Goal: Find specific page/section: Find specific page/section

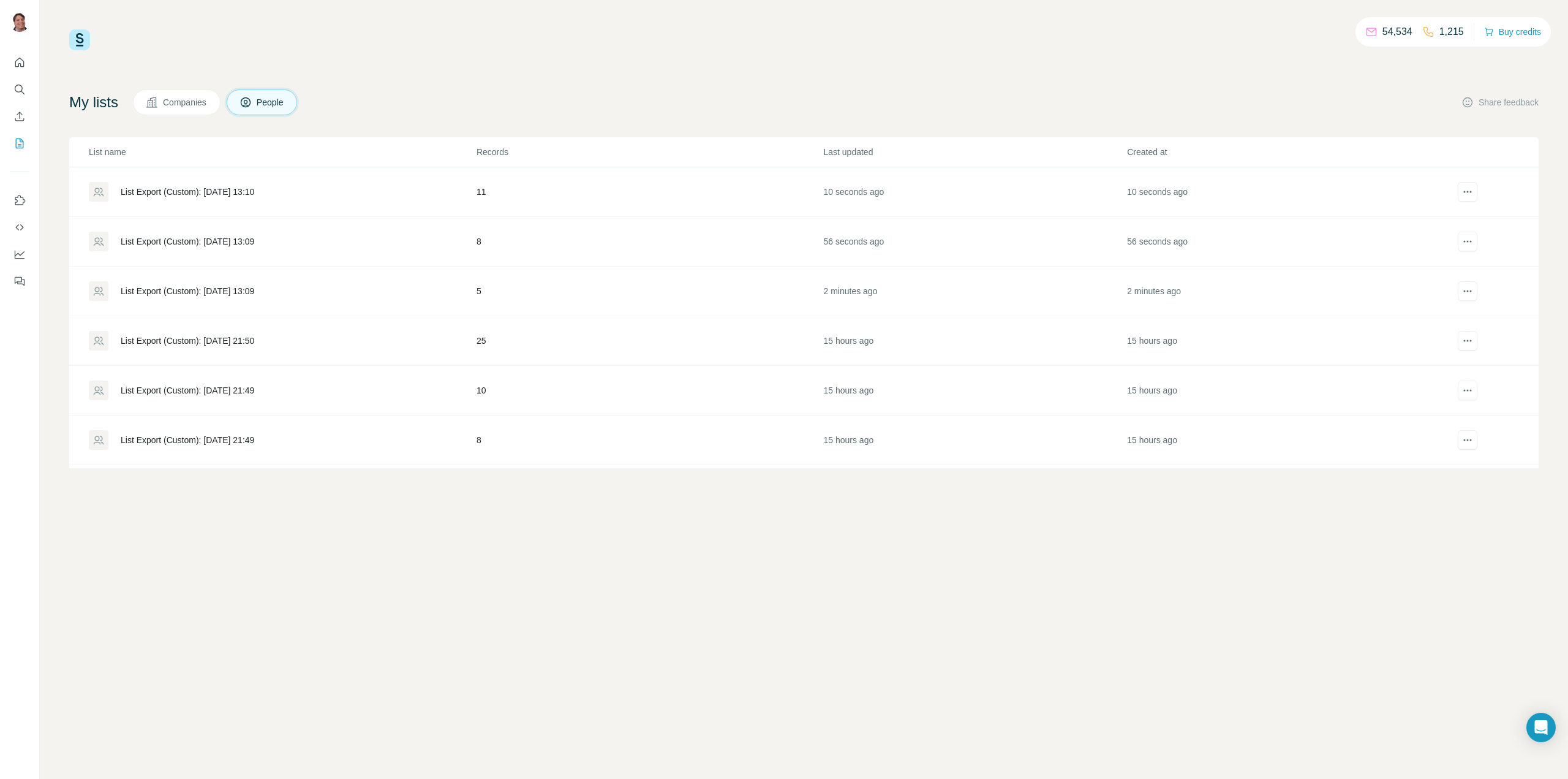
click at [254, 192] on div "List Export (Custom): [DATE] 13:10" at bounding box center [187, 191] width 133 height 12
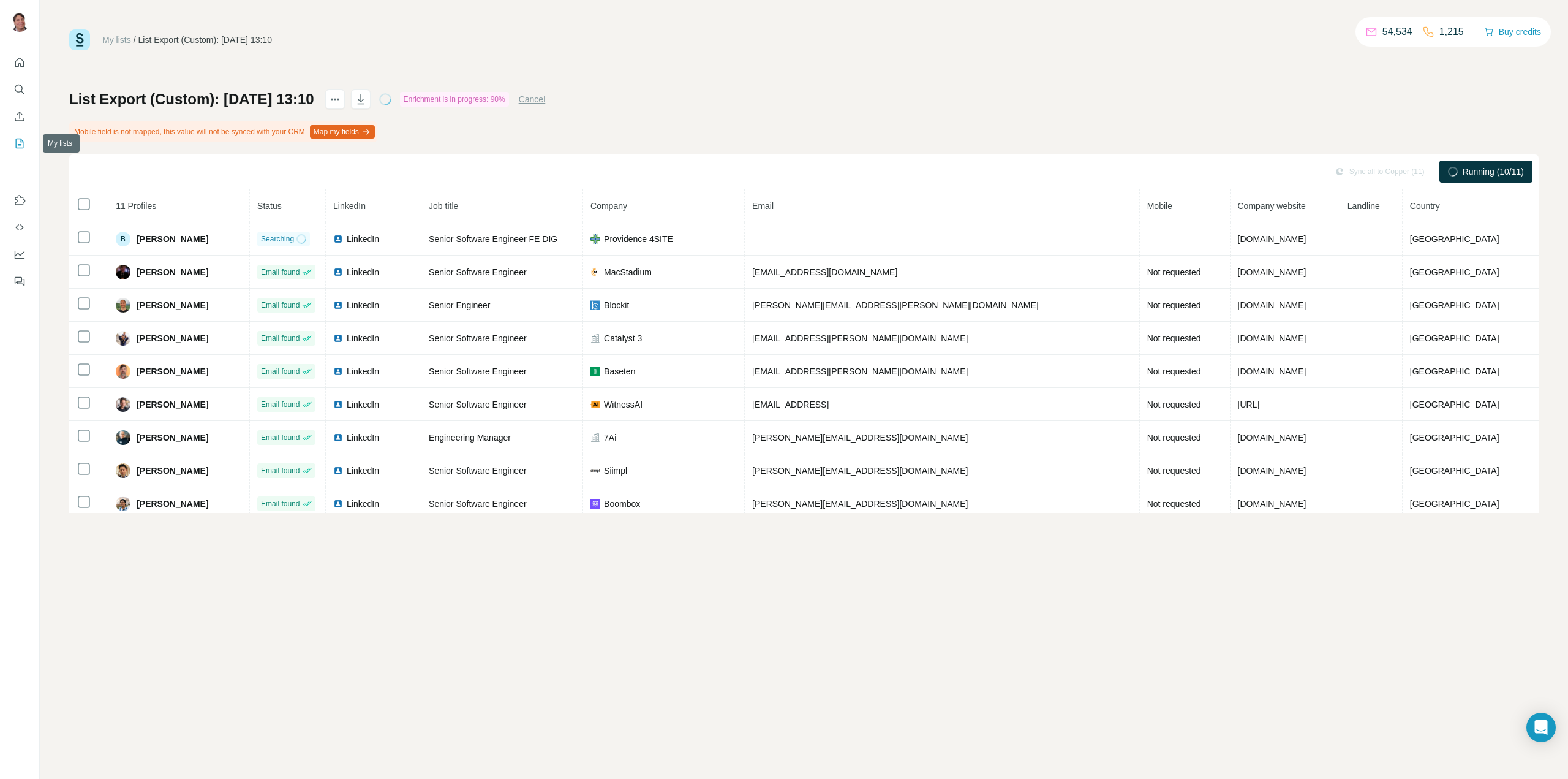
click at [16, 140] on icon "My lists" at bounding box center [20, 144] width 8 height 10
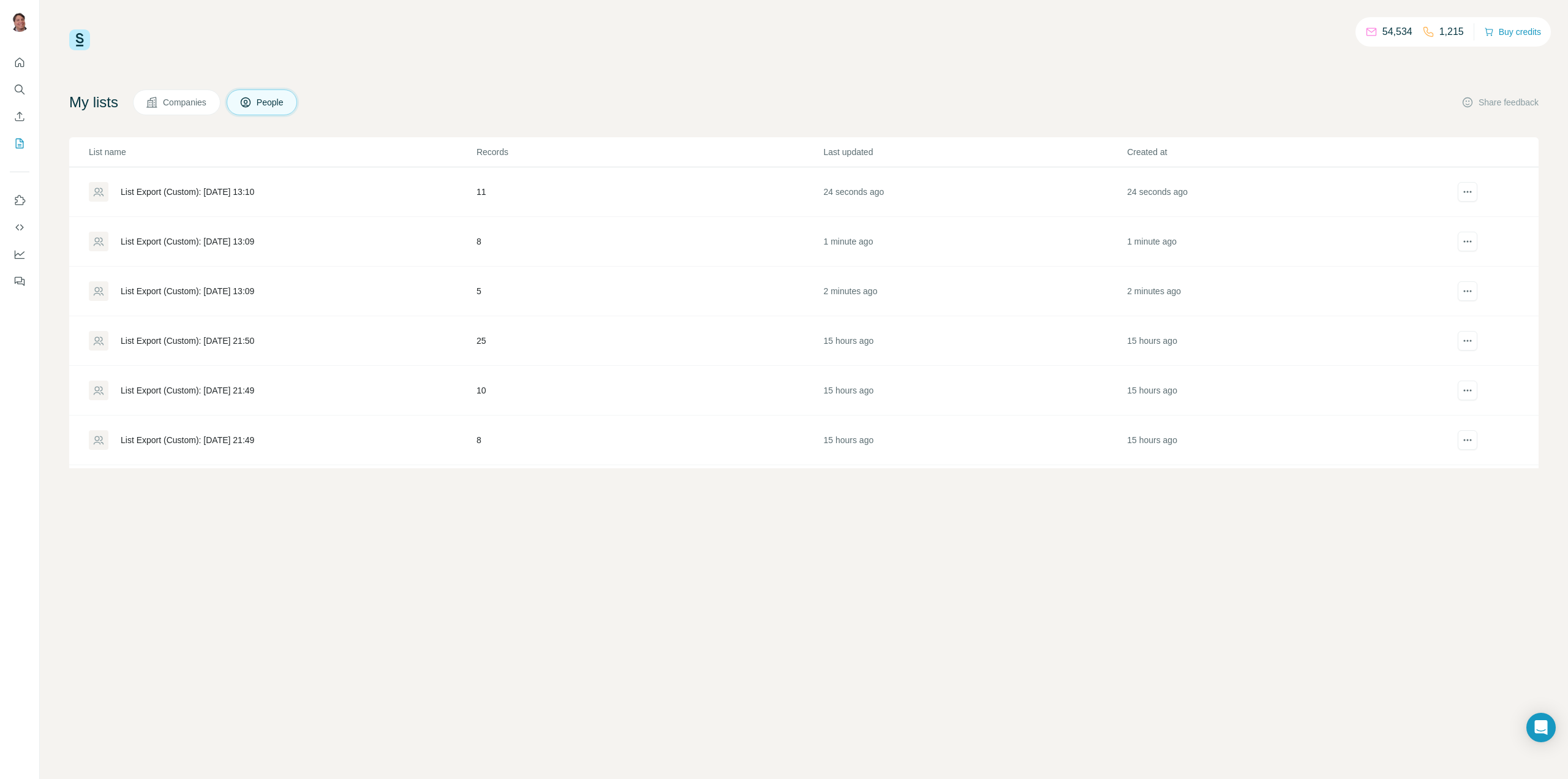
click at [190, 239] on div "List Export (Custom): 29/08/2025 13:09" at bounding box center [187, 241] width 133 height 12
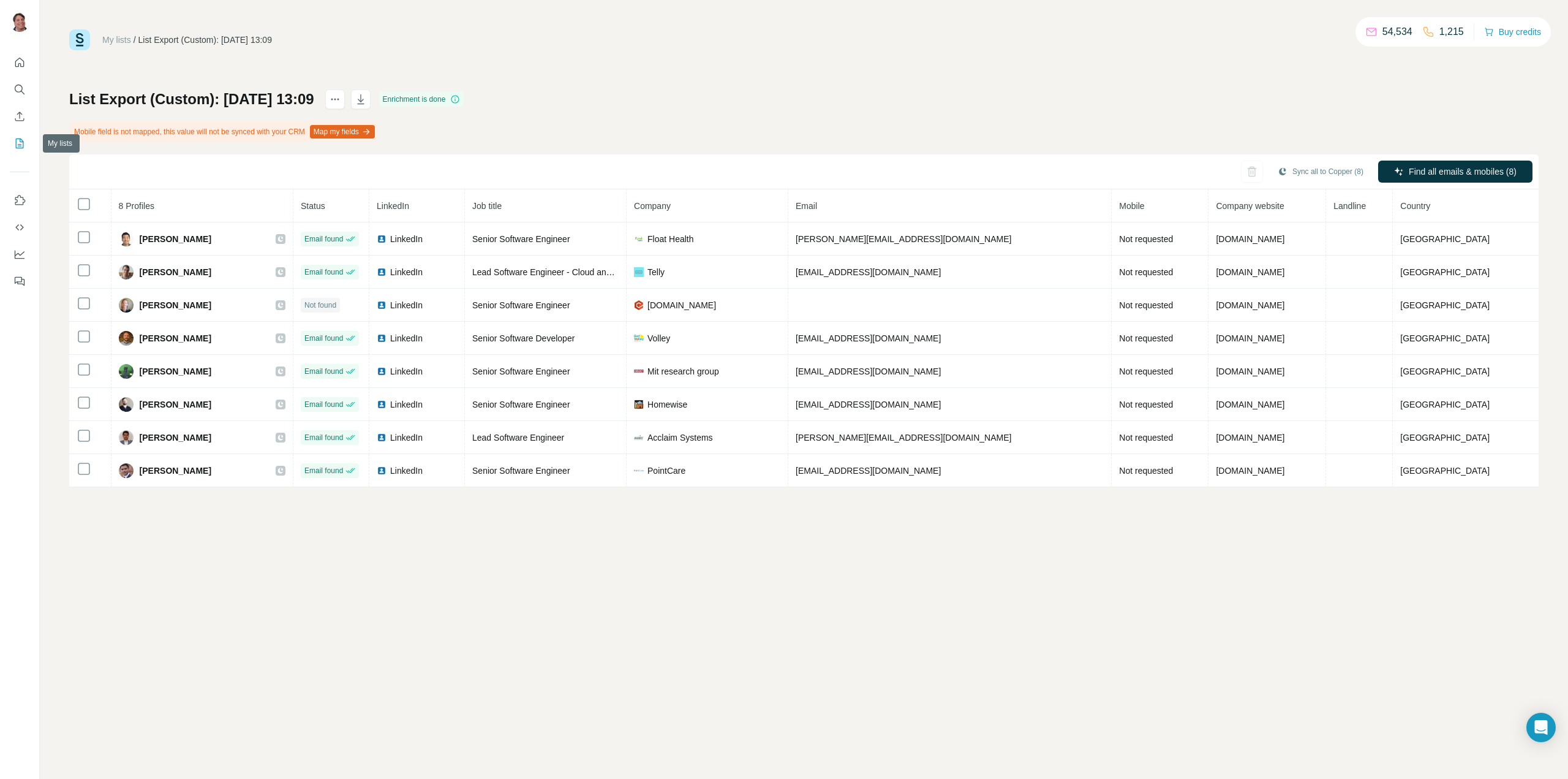
click at [19, 142] on icon "My lists" at bounding box center [19, 143] width 12 height 12
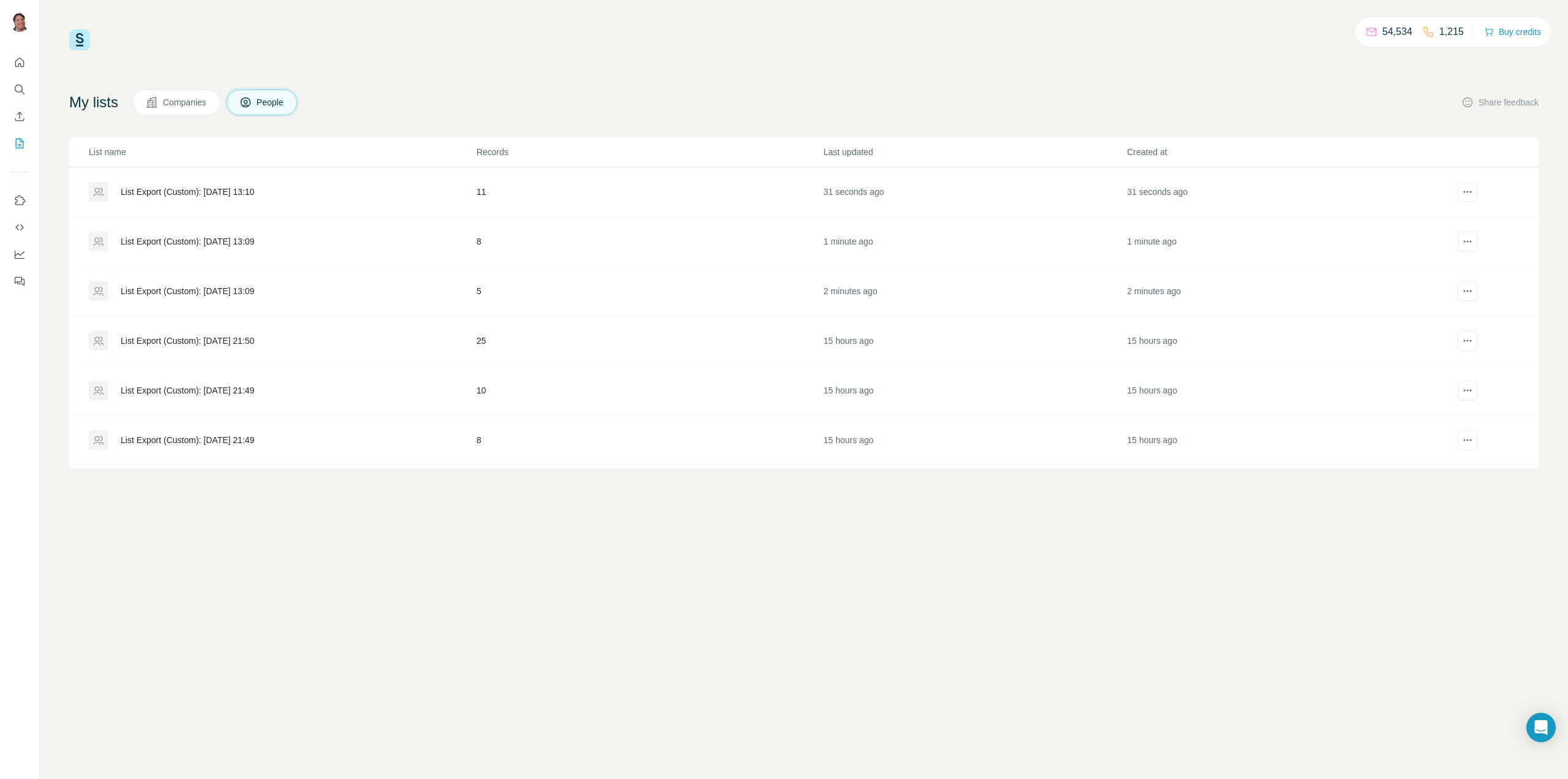
click at [232, 190] on div "List Export (Custom): [DATE] 13:10" at bounding box center [187, 191] width 133 height 12
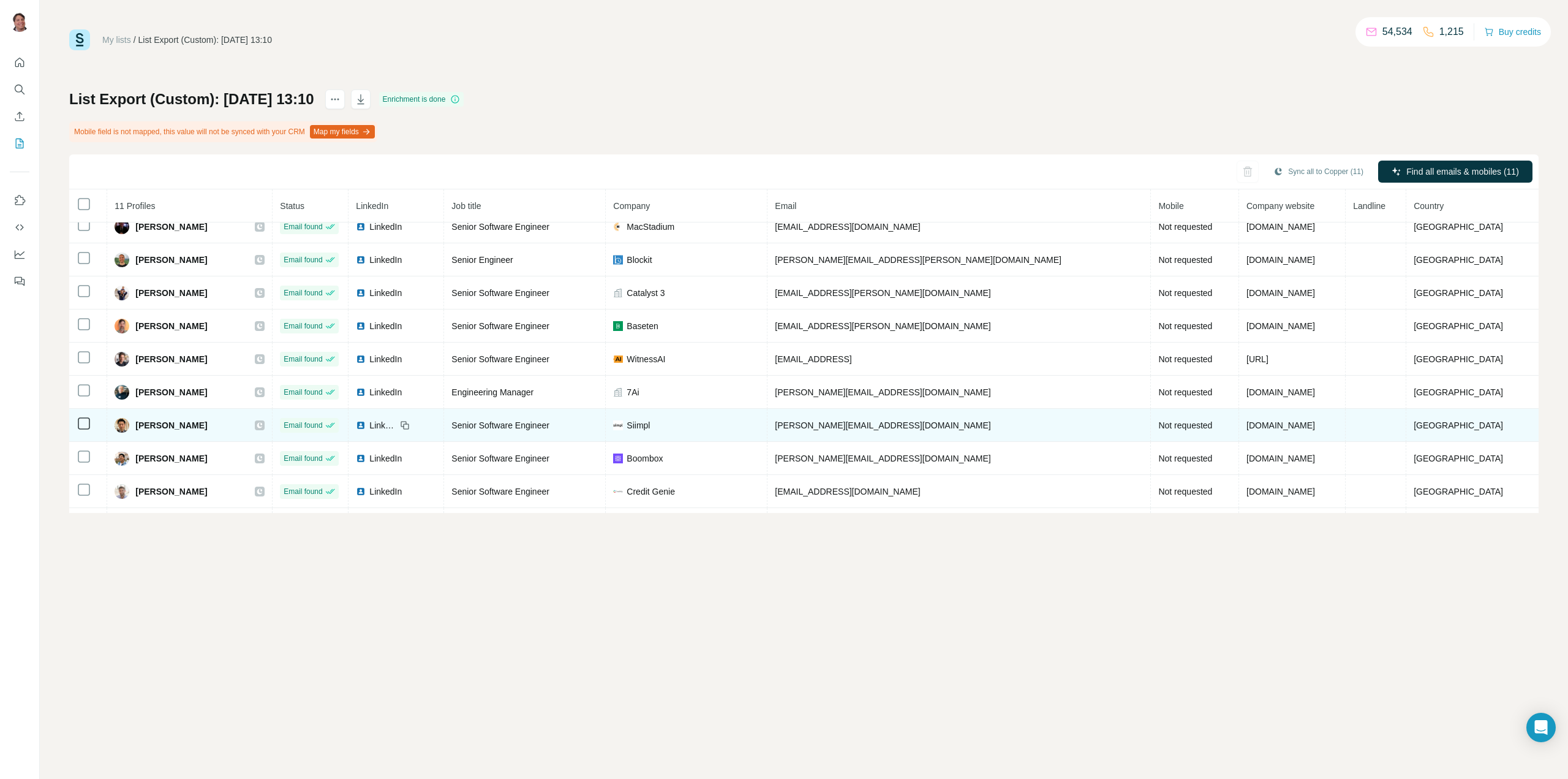
scroll to position [73, 0]
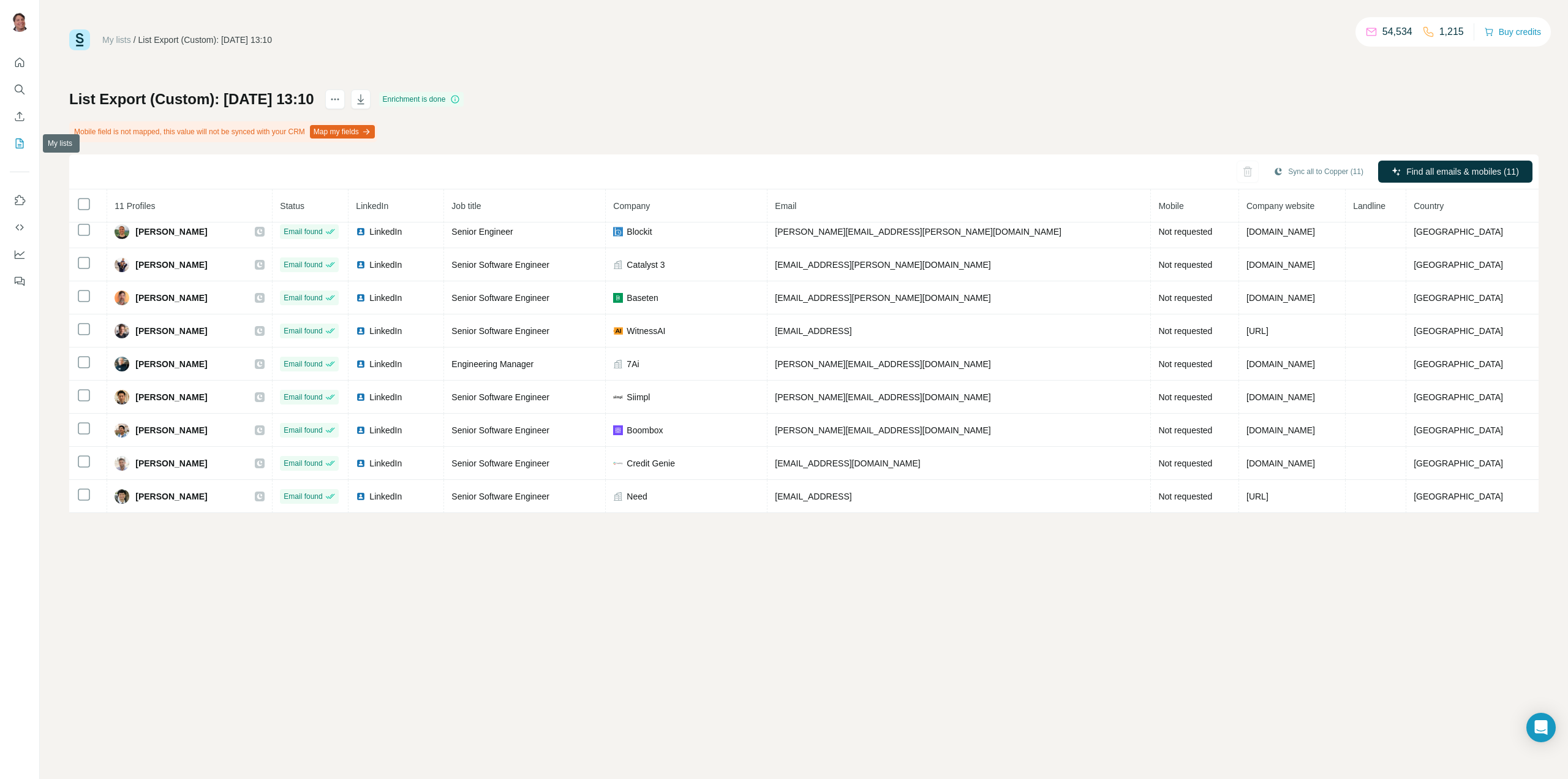
click at [20, 139] on icon "My lists" at bounding box center [21, 143] width 6 height 8
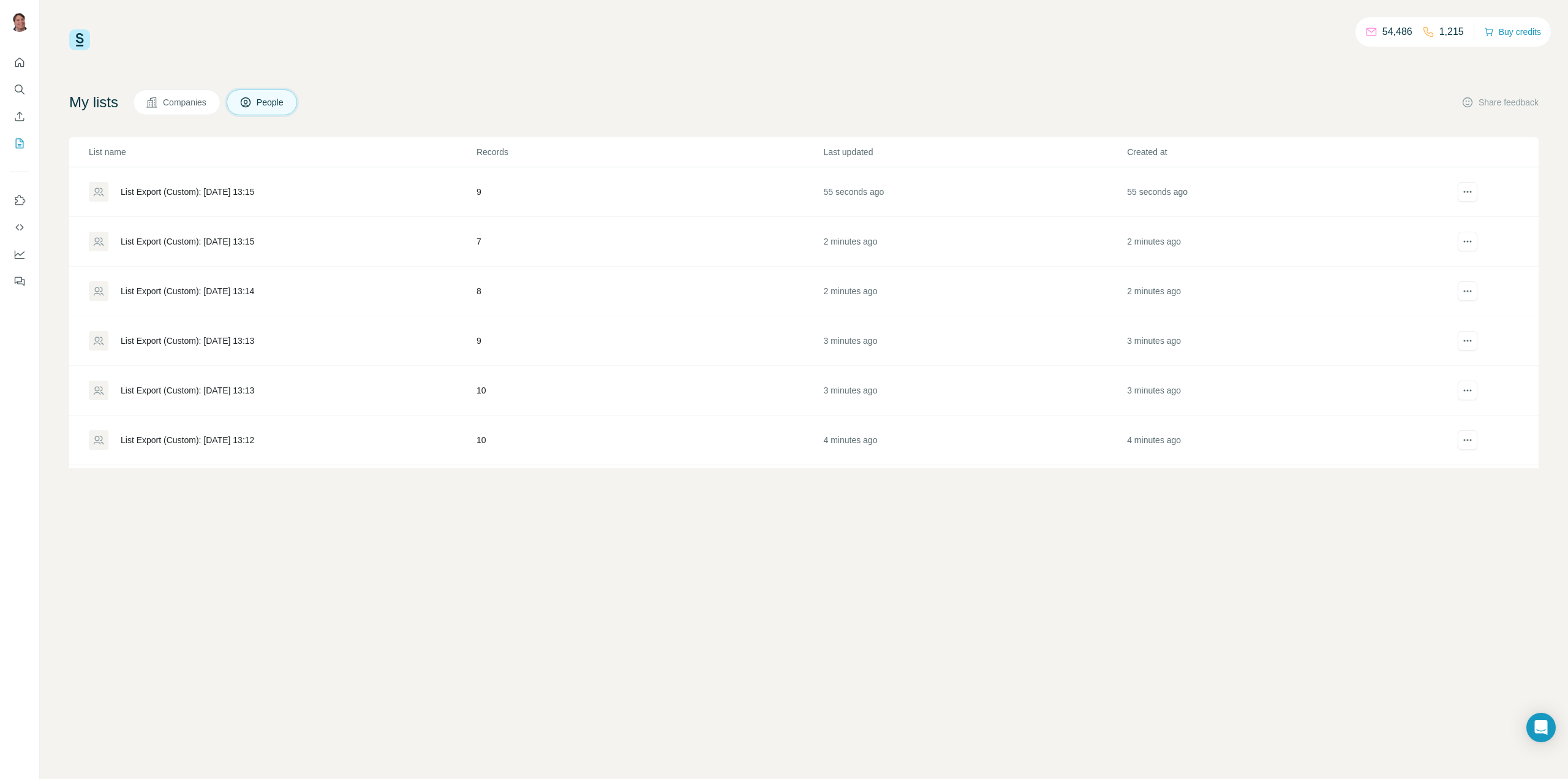
click at [254, 239] on div "List Export (Custom): 29/08/2025 13:15" at bounding box center [187, 241] width 133 height 12
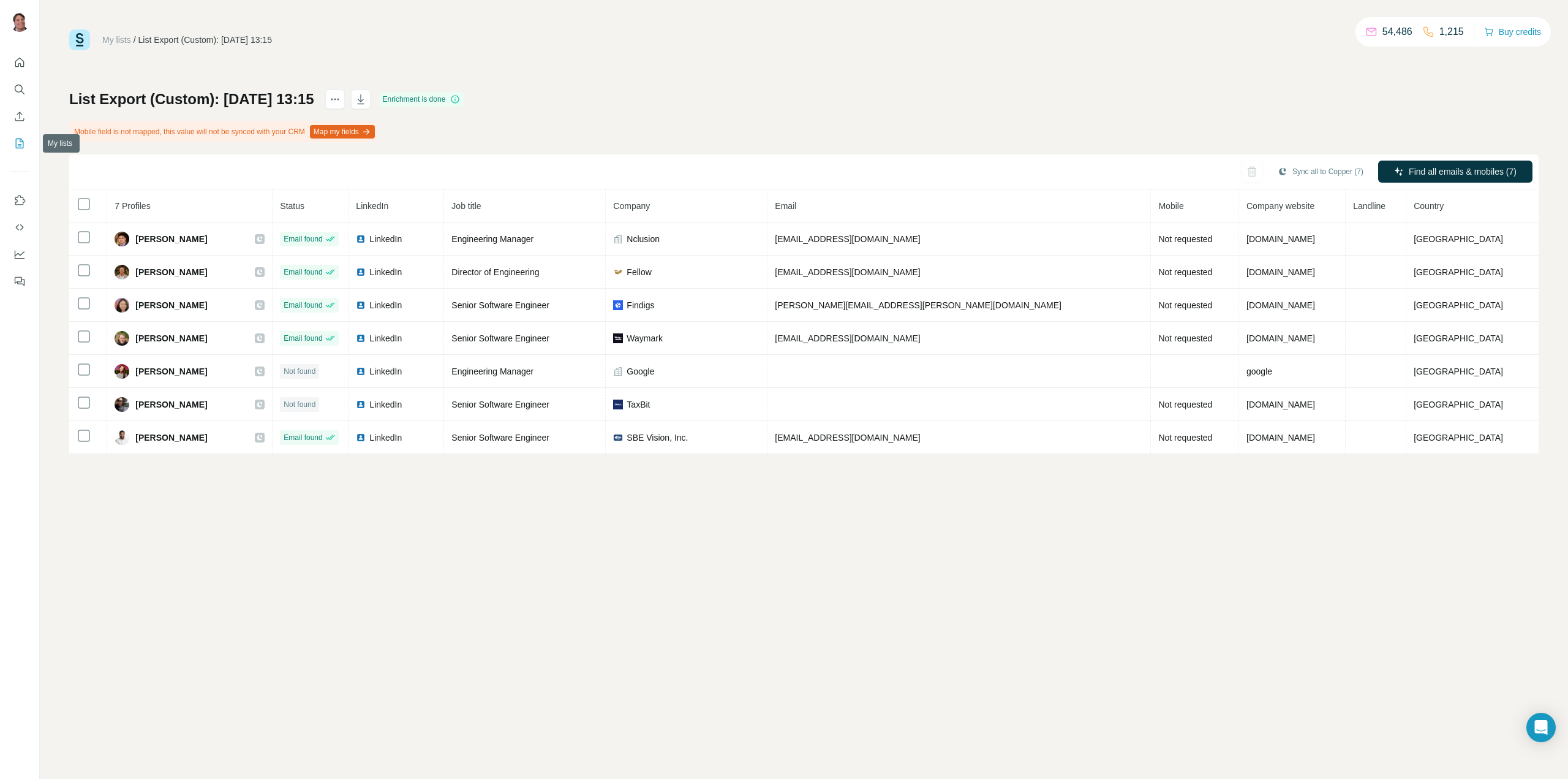
click at [22, 141] on icon "My lists" at bounding box center [20, 144] width 8 height 10
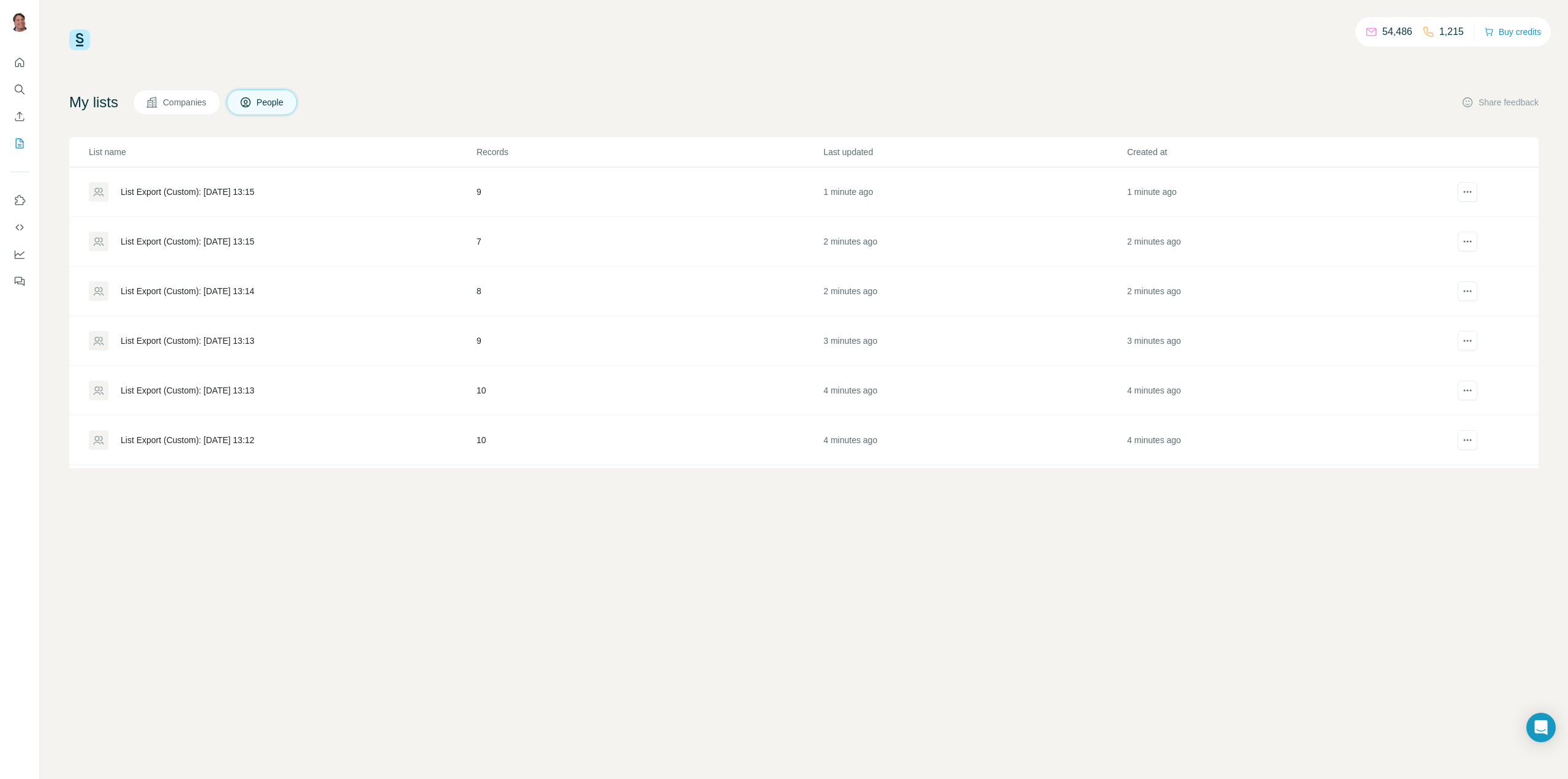
click at [254, 187] on div "List Export (Custom): [DATE] 13:15" at bounding box center [187, 191] width 133 height 12
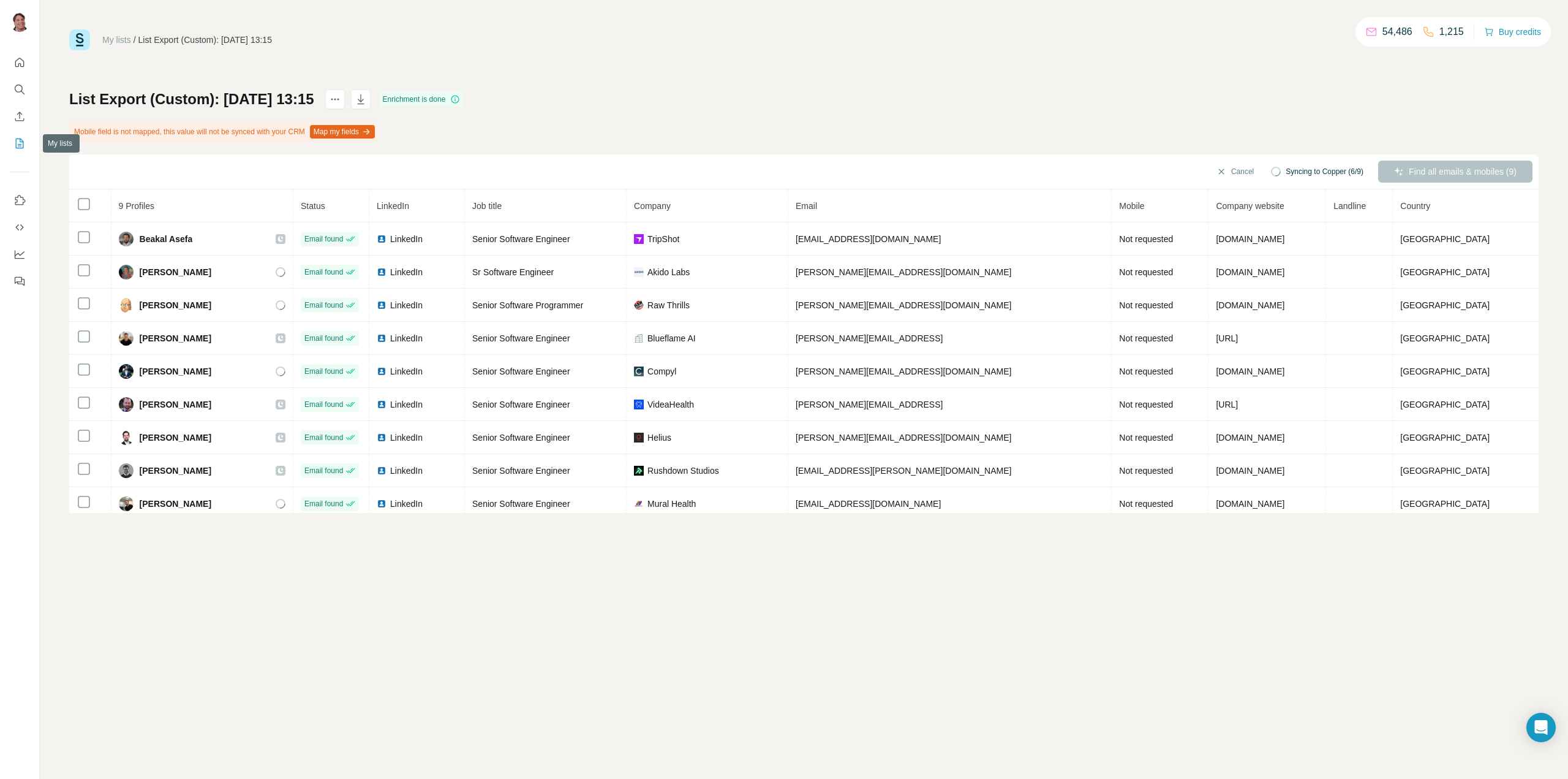
click at [22, 144] on icon "My lists" at bounding box center [19, 143] width 12 height 12
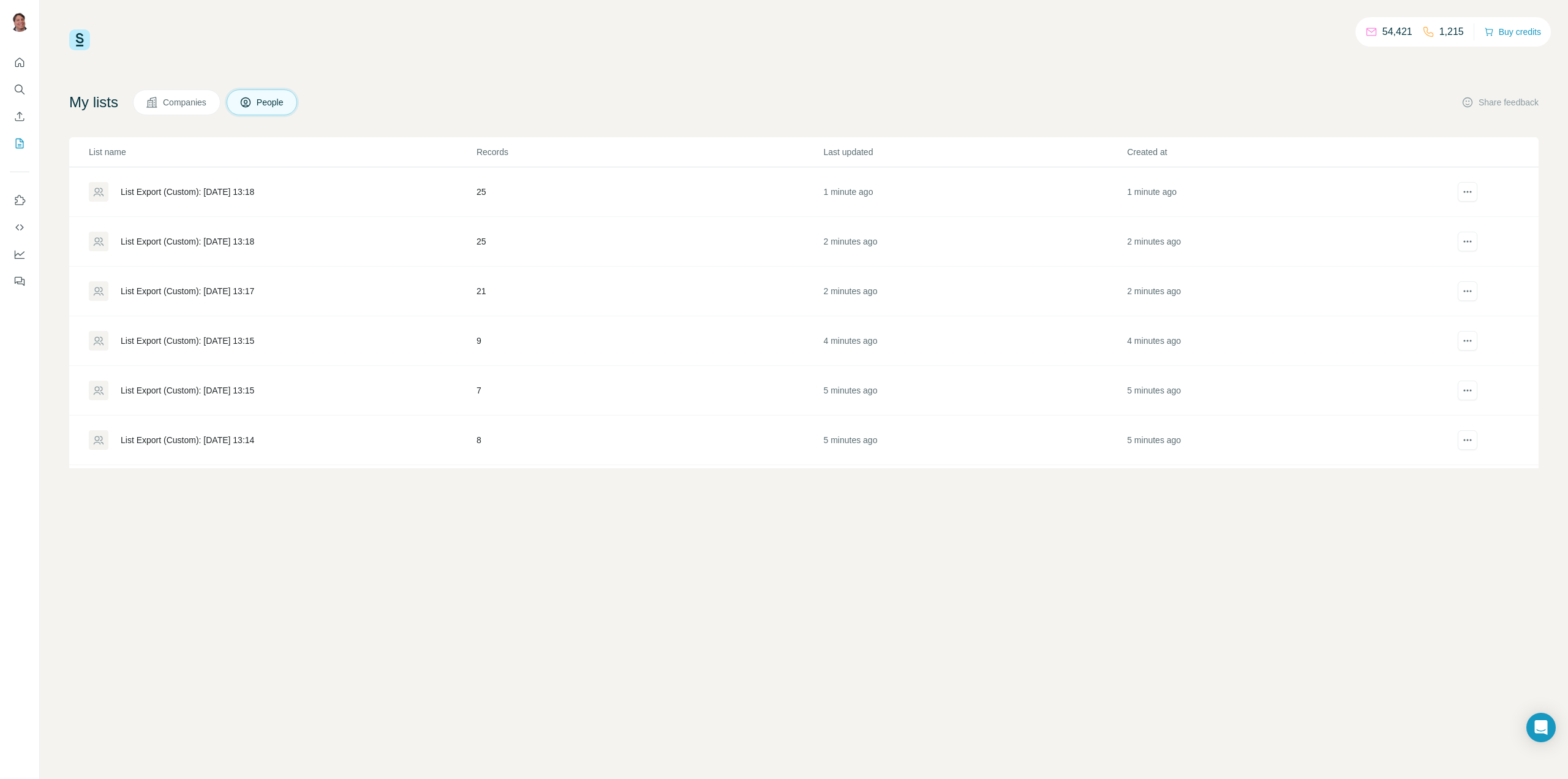
click at [247, 188] on div "List Export (Custom): [DATE] 13:18" at bounding box center [187, 191] width 133 height 12
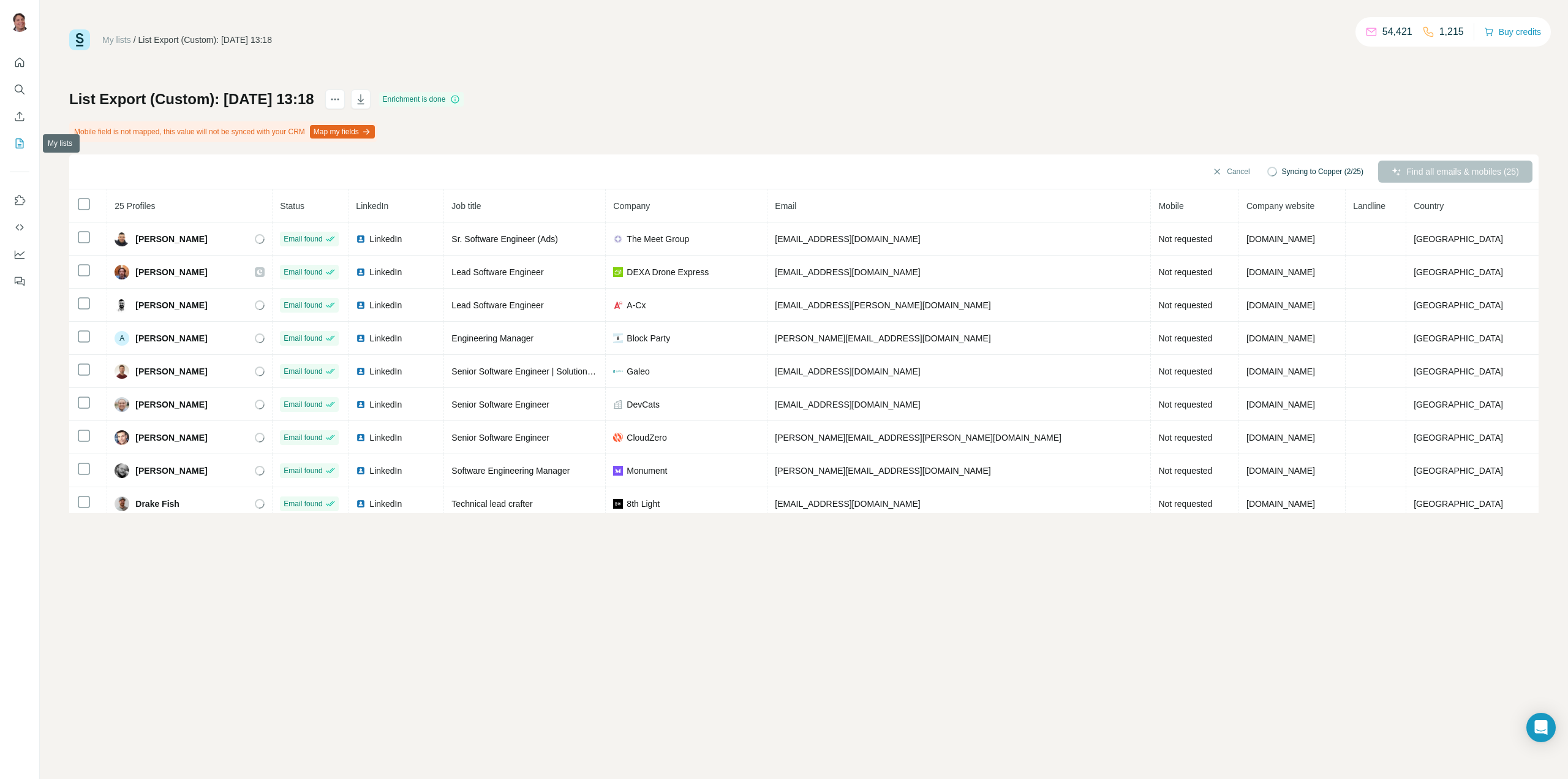
click at [20, 146] on icon "My lists" at bounding box center [19, 143] width 12 height 12
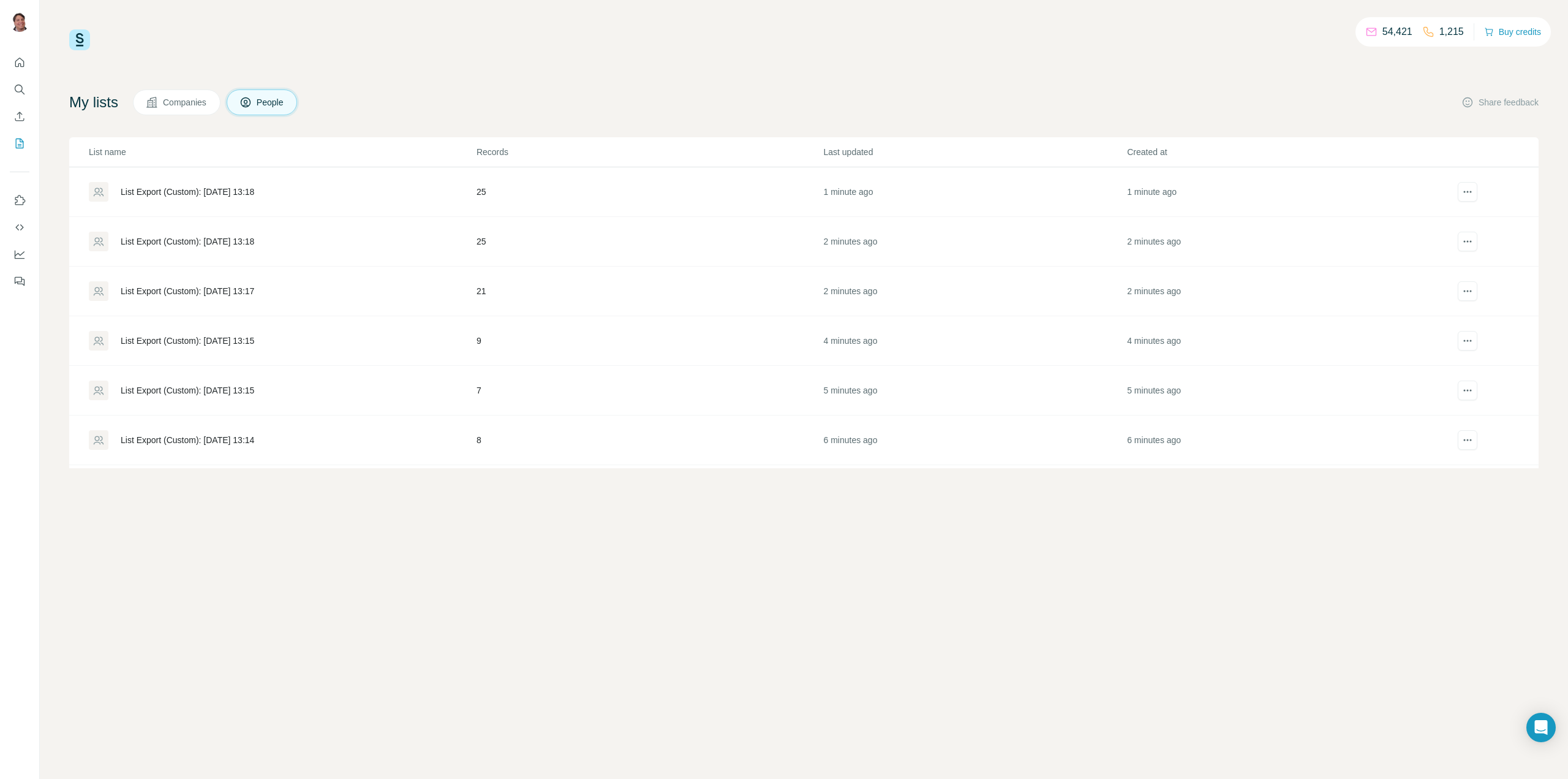
click at [254, 240] on div "List Export (Custom): [DATE] 13:18" at bounding box center [187, 241] width 133 height 12
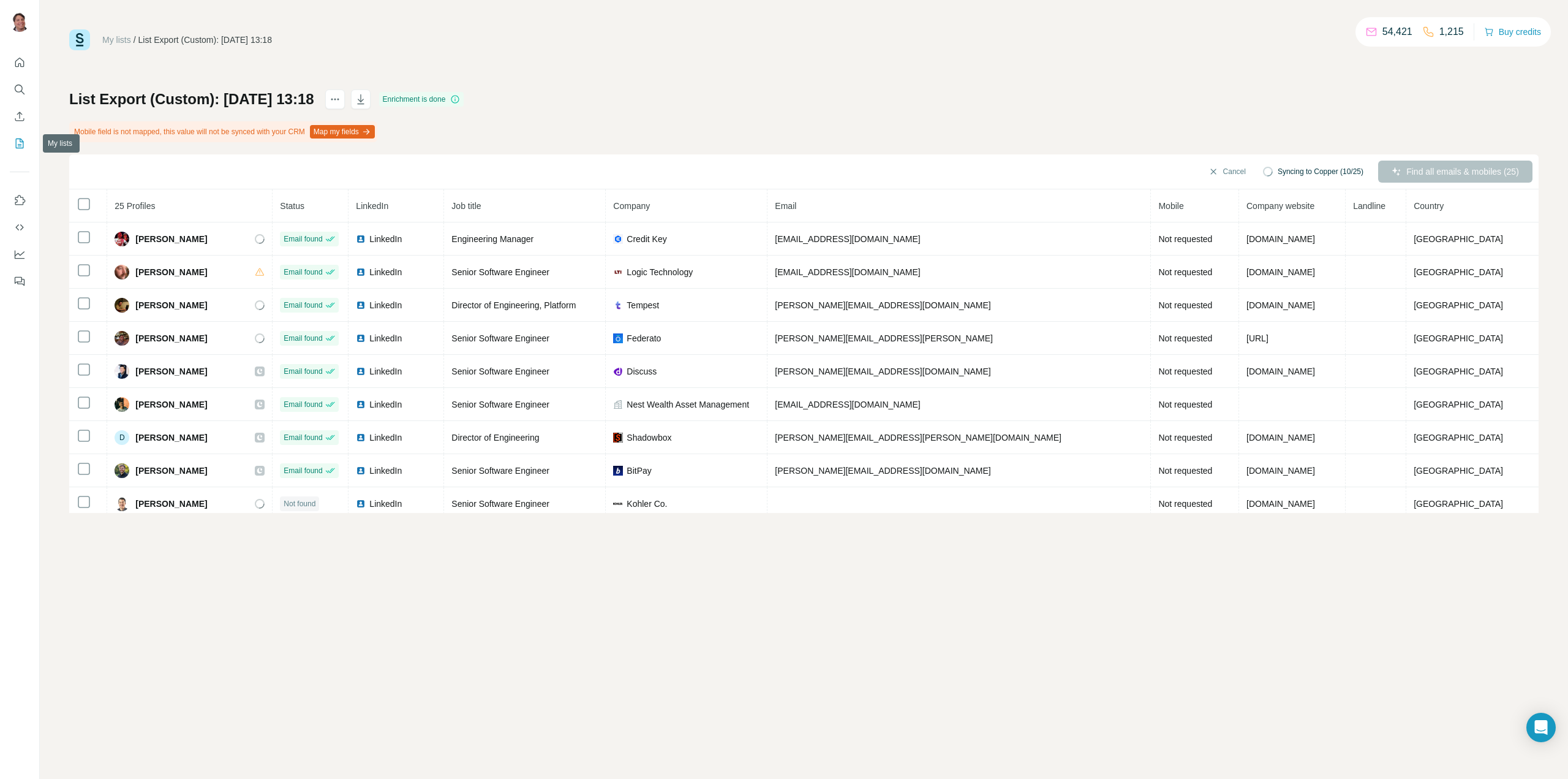
click at [18, 146] on icon "My lists" at bounding box center [19, 143] width 12 height 12
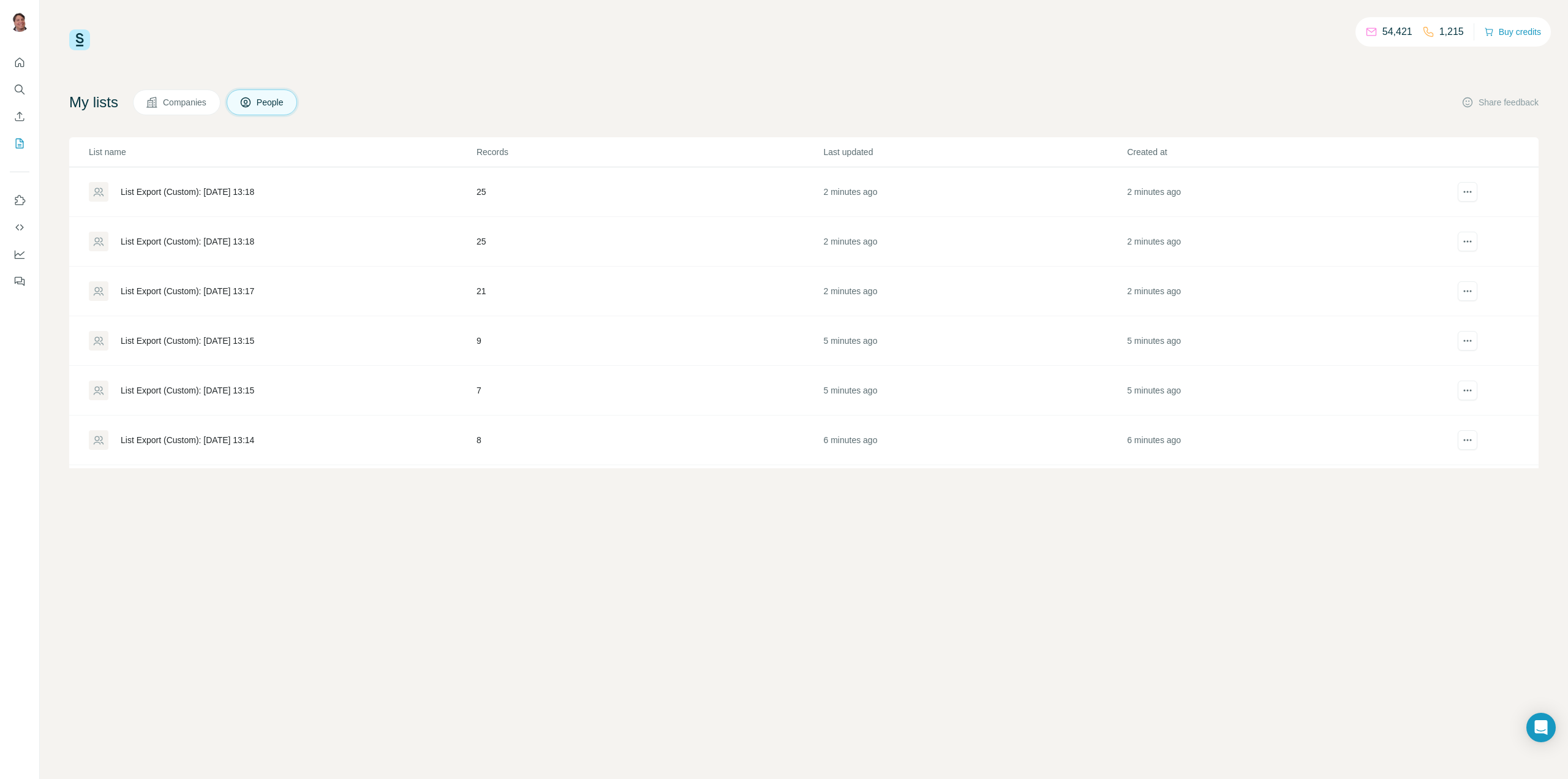
click at [248, 190] on div "List Export (Custom): [DATE] 13:18" at bounding box center [187, 191] width 133 height 12
